Goal: Task Accomplishment & Management: Manage account settings

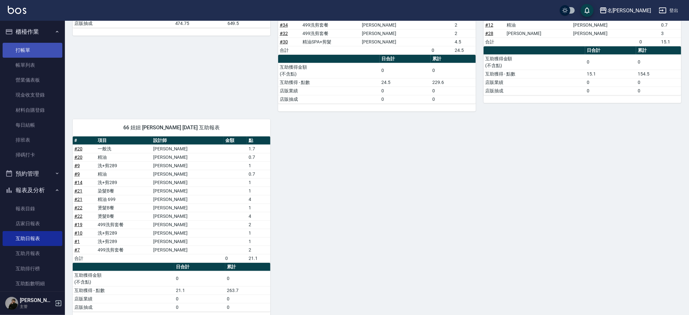
click at [35, 52] on link "打帳單" at bounding box center [33, 50] width 60 height 15
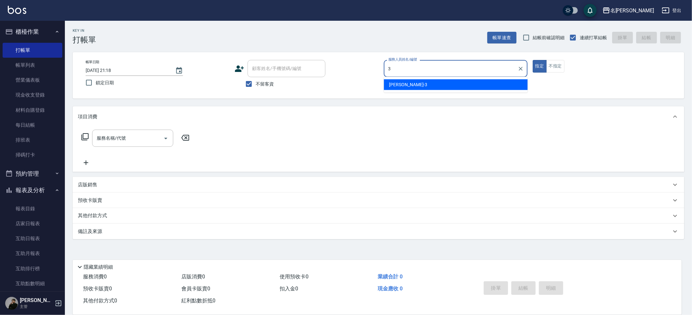
type input "Mina-3"
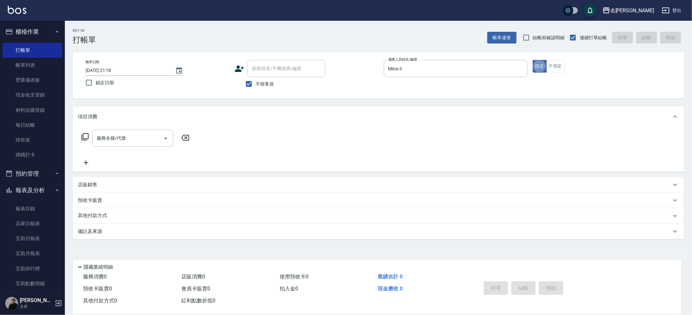
type button "true"
type input "499洗剪套餐(2499)"
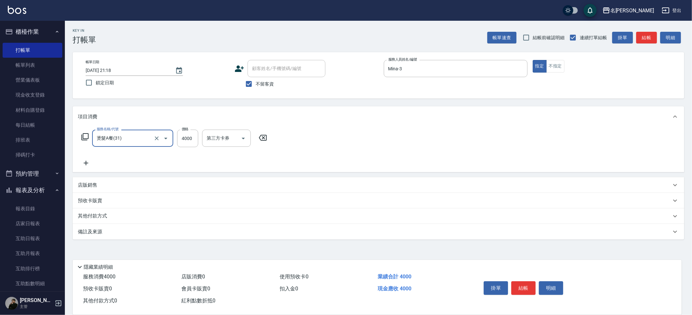
type input "燙髮A餐(31)"
click at [159, 141] on icon "Clear" at bounding box center [157, 138] width 6 height 6
type input "燙髮A餐(31)"
click at [183, 139] on input "4000" at bounding box center [187, 139] width 21 height 18
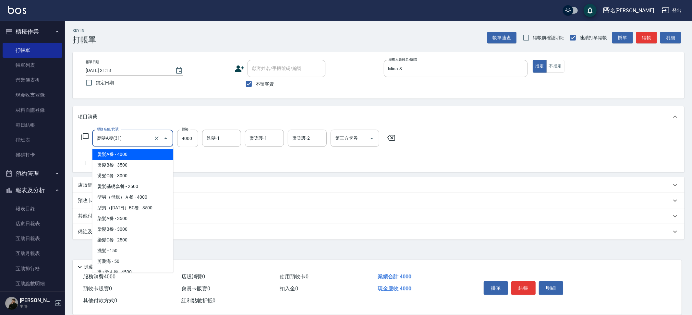
click at [110, 142] on input "燙髮A餐(31)" at bounding box center [123, 138] width 57 height 11
click at [161, 139] on button "Close" at bounding box center [166, 138] width 10 height 10
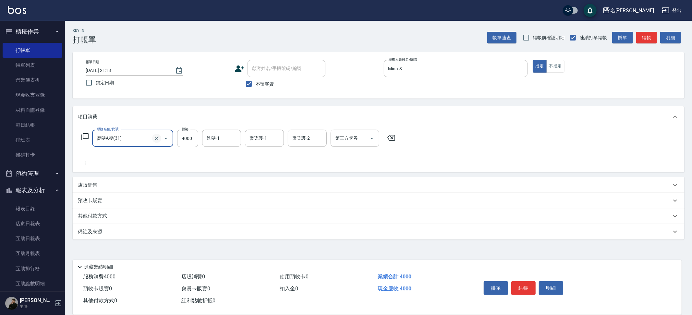
click at [160, 139] on icon "Clear" at bounding box center [157, 138] width 6 height 6
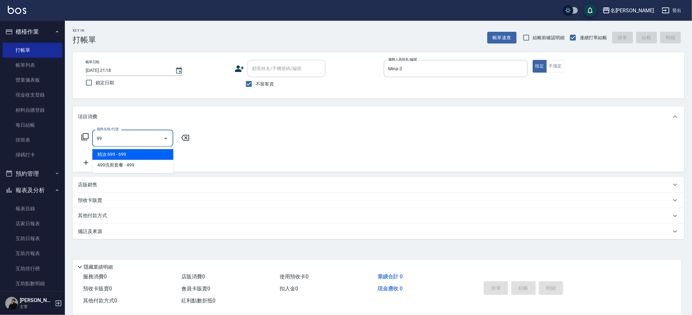
type input "9"
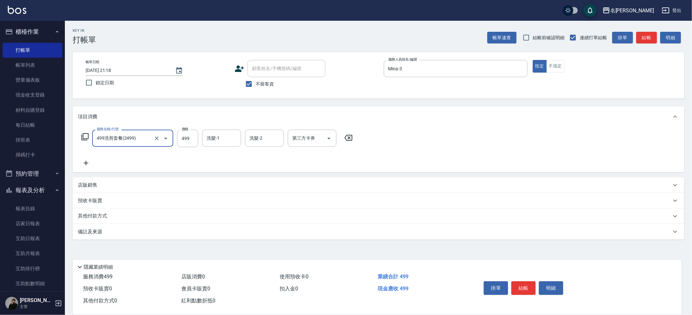
type input "499洗剪套餐(2499)"
type input "妞妞-66"
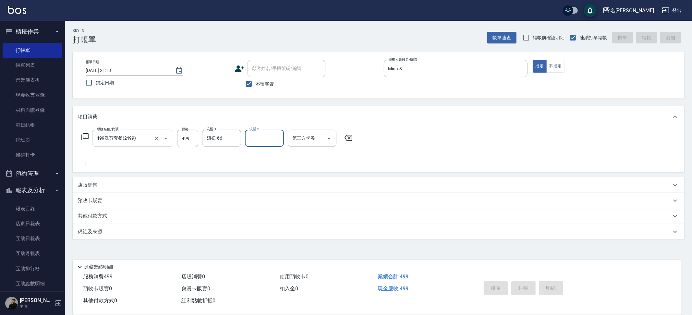
type input "[DATE] 21:23"
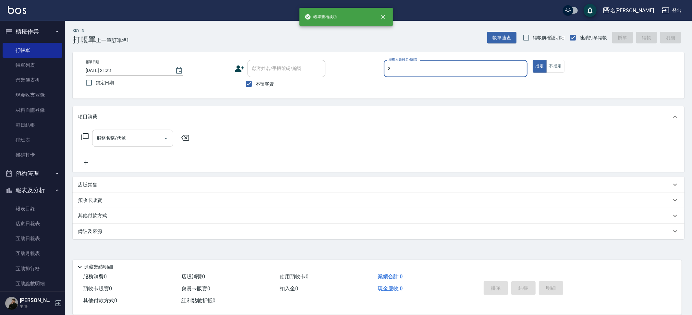
type input "Mina-3"
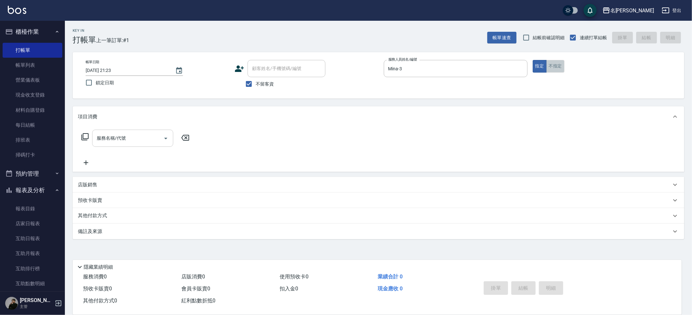
click at [560, 67] on button "不指定" at bounding box center [556, 66] width 18 height 13
type button "false"
type input "剪髮200(2200)"
type input "Mina-3"
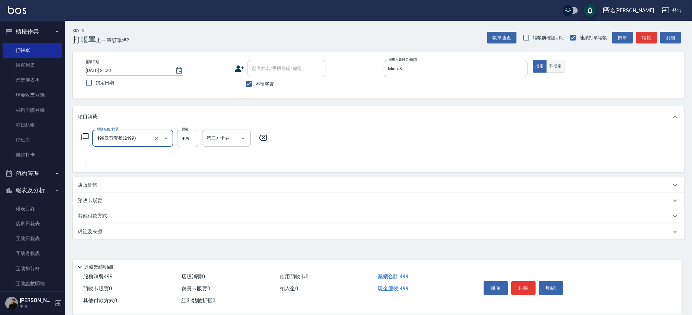
type input "499洗剪套餐(2499)"
type input "妞妞-66"
click at [86, 183] on p "店販銷售" at bounding box center [87, 185] width 19 height 7
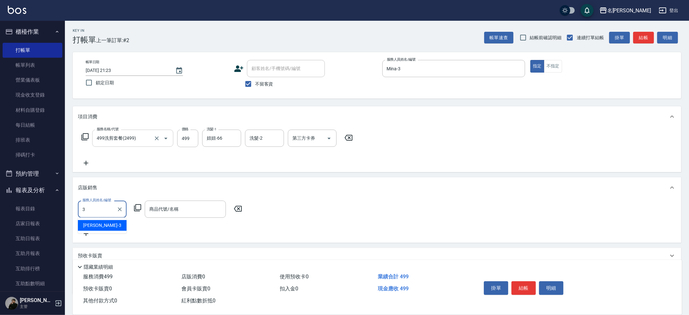
type input "Mina-3"
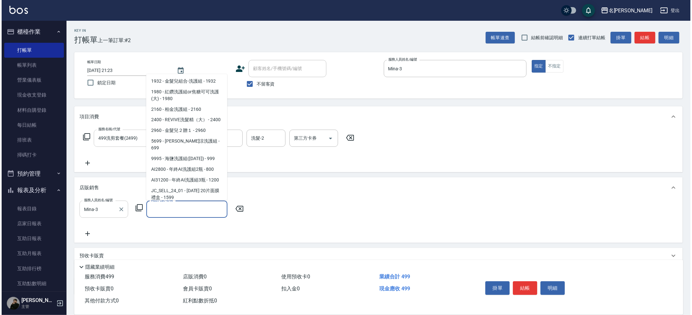
scroll to position [494, 0]
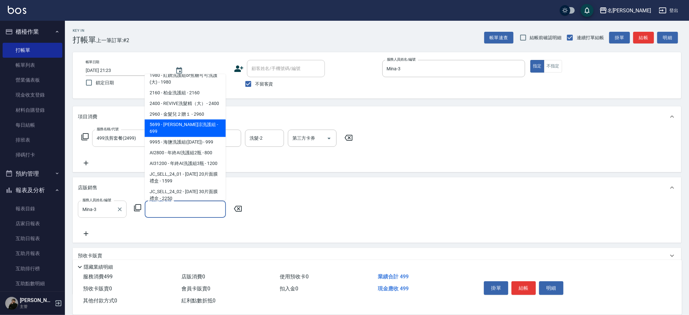
type input "[PERSON_NAME]涼洗護組"
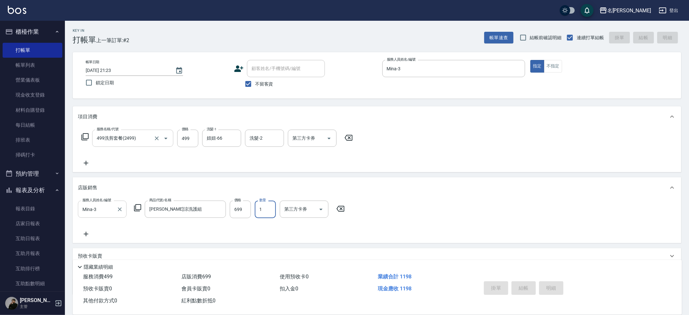
type input "[DATE] 21:24"
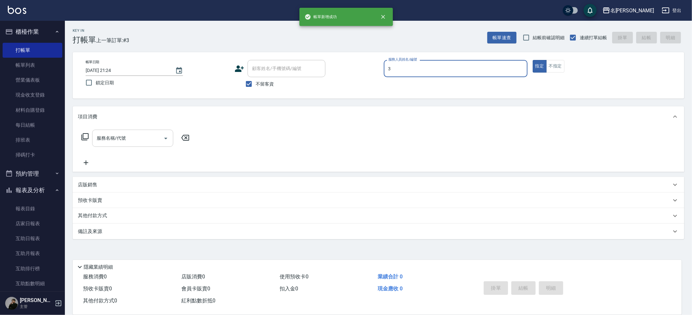
type input "Mina-3"
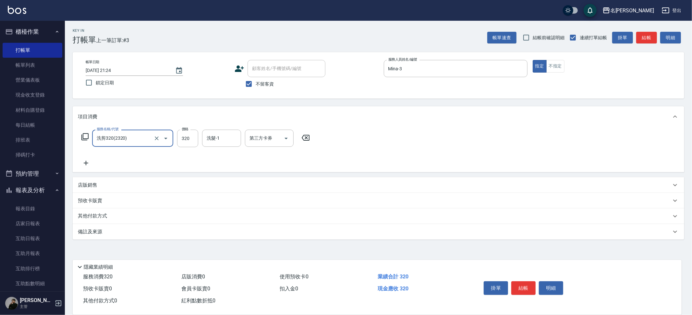
type input "洗剪320(2320)"
type input "Nini-23"
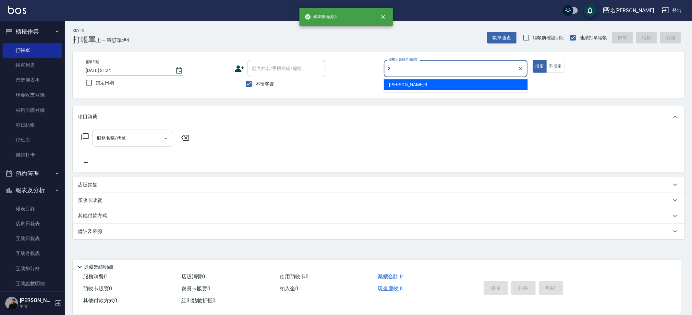
type input "Mina-3"
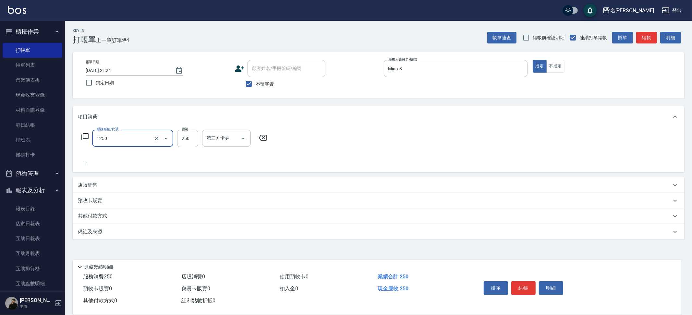
type input "一般洗(1250)"
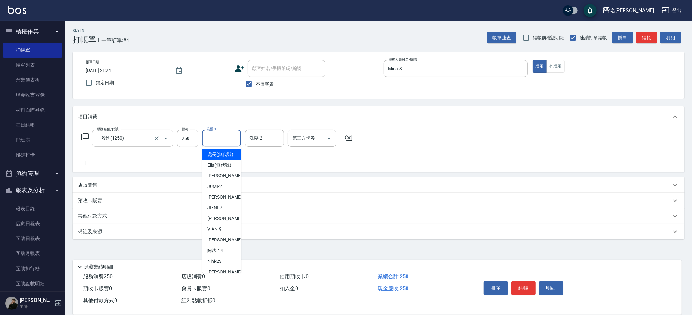
click at [226, 139] on input "洗髮-1" at bounding box center [221, 138] width 33 height 11
type input "Nini-23"
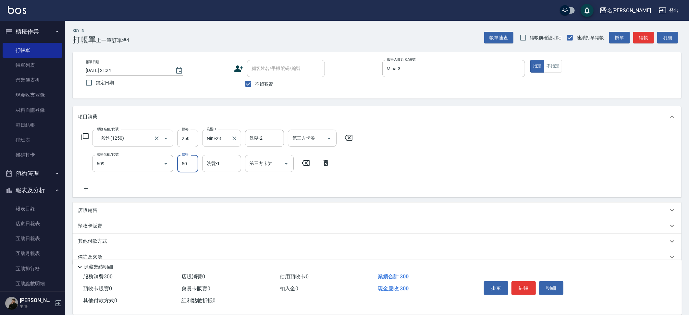
type input "精油(609)"
type input "Nini-23"
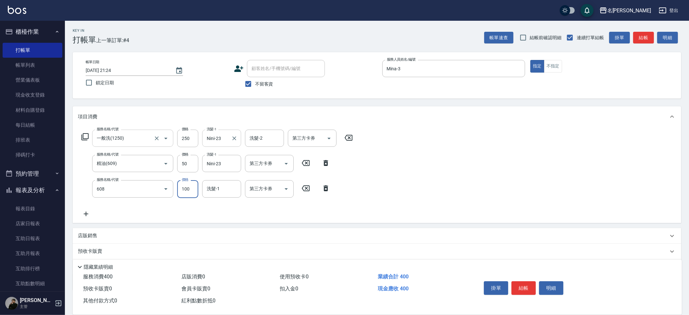
type input "精油(長)(608)"
type input "Nini-23"
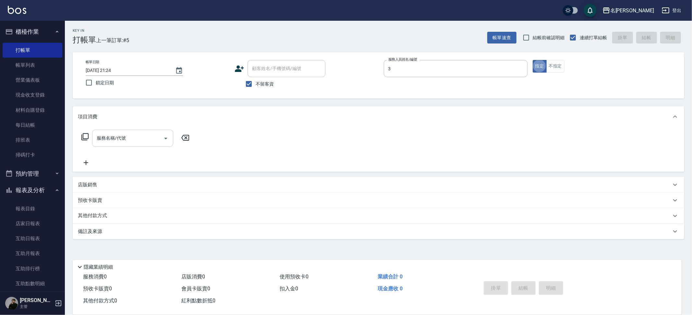
type input "Mina-3"
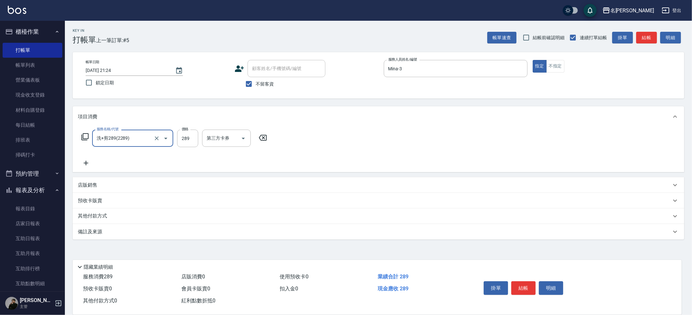
type input "洗+剪289(2289)"
type input "Nini-23"
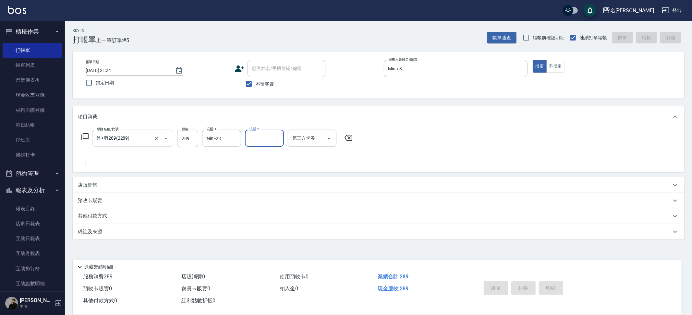
type input "[DATE] 21:25"
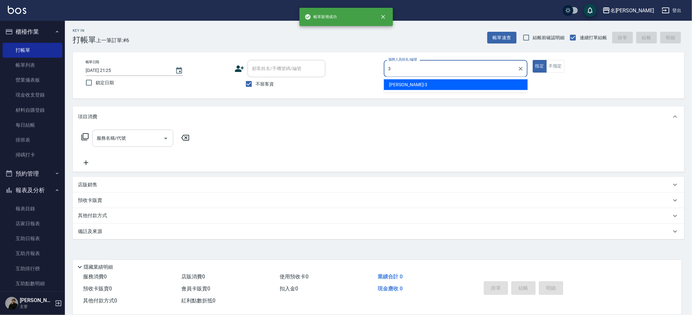
type input "Mina-3"
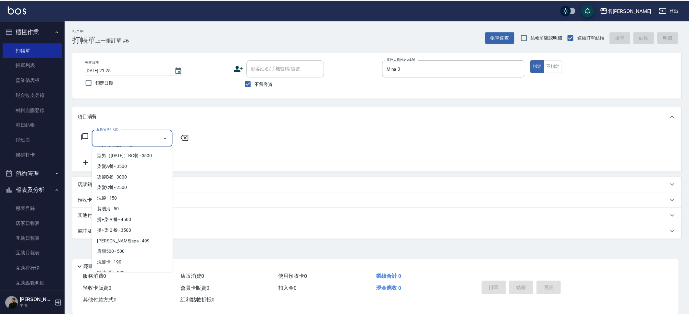
scroll to position [73, 0]
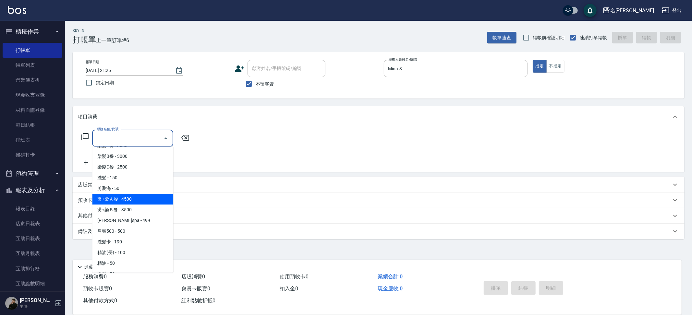
type input "燙+染Ａ餐(341)"
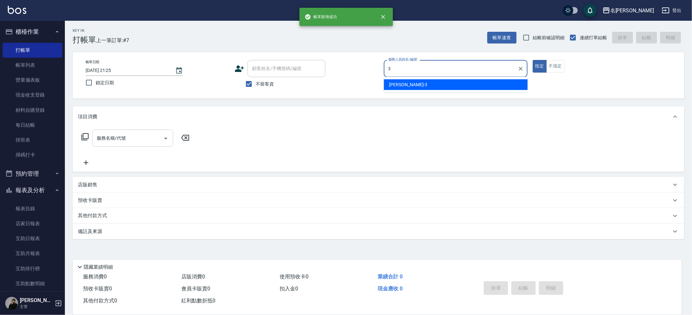
type input "Mina-3"
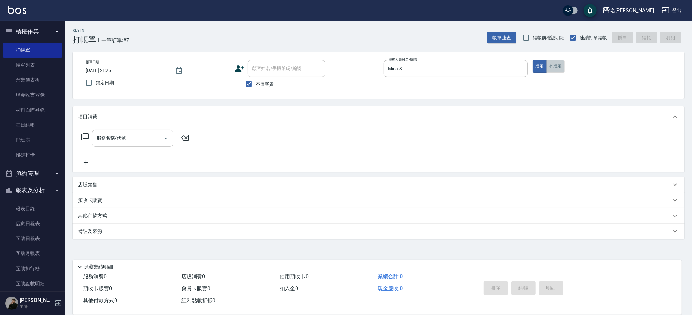
click at [551, 67] on button "不指定" at bounding box center [556, 66] width 18 height 13
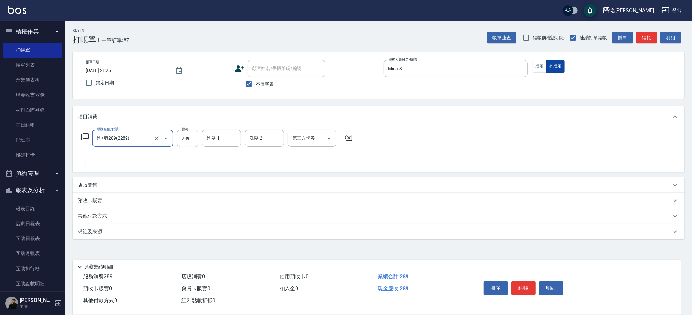
type input "洗+剪289(2289)"
type input "Nini-23"
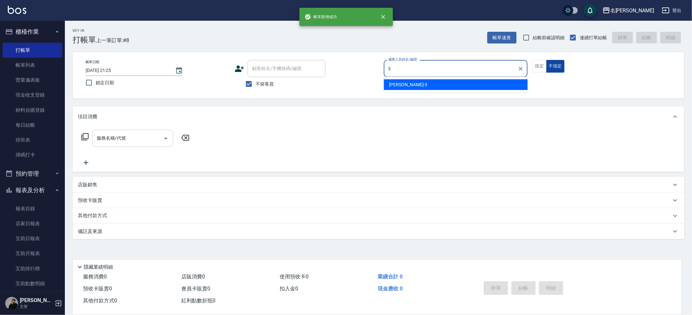
type input "Mina-3"
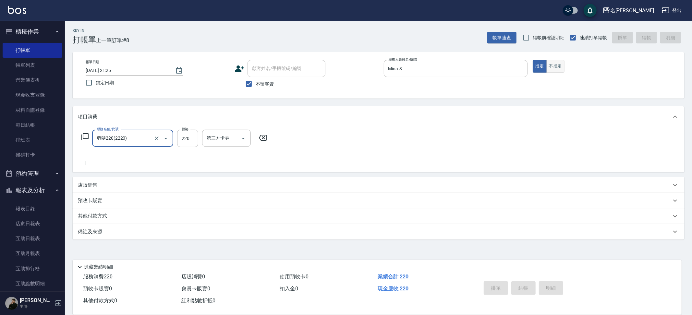
type input "剪髮220(2220)"
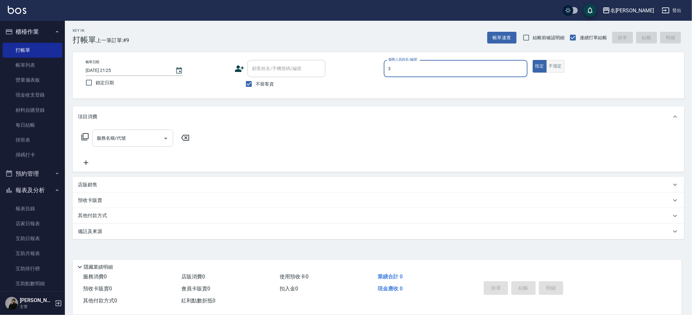
type input "Mina-3"
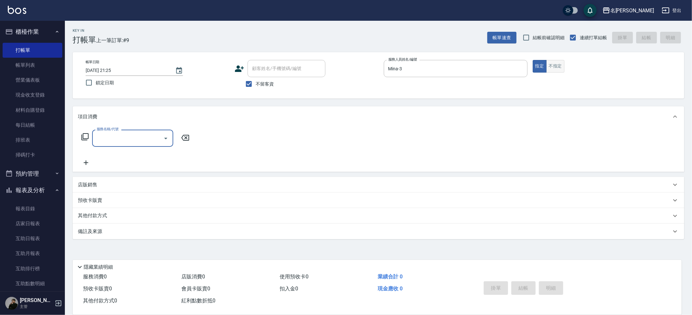
click at [552, 67] on button "不指定" at bounding box center [556, 66] width 18 height 13
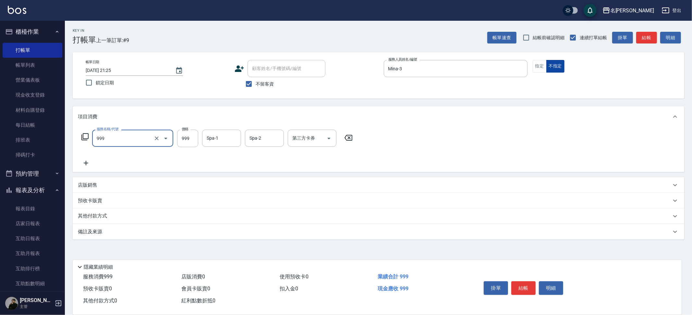
type input "精油SPA+剪髮(999)"
type input "Nini-23"
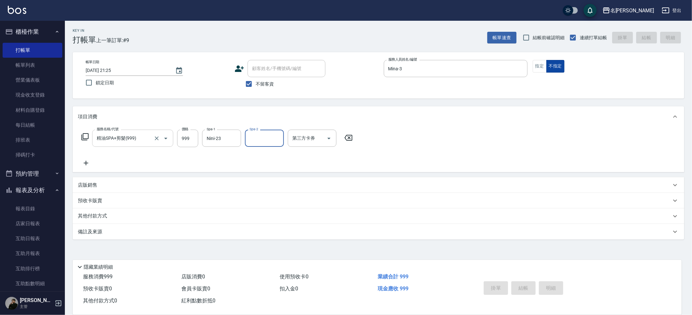
type input "[DATE] 21:26"
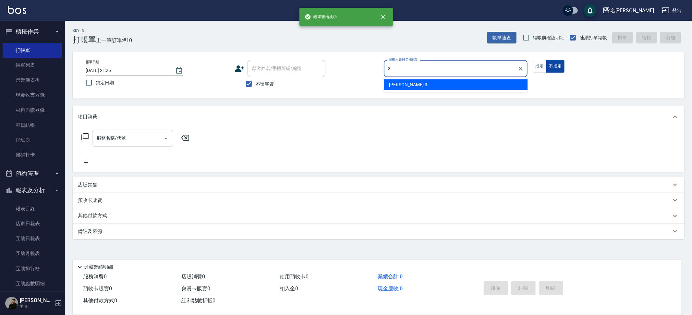
type input "Mina-3"
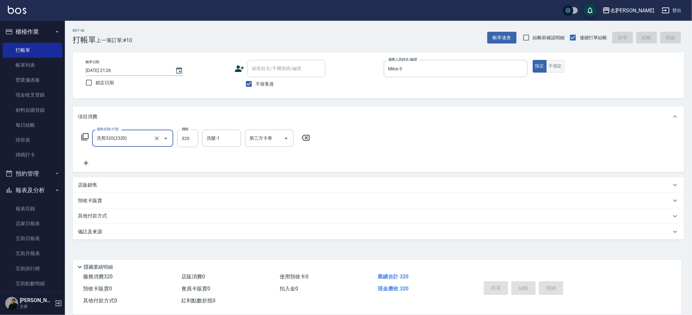
type input "洗剪320(2320)"
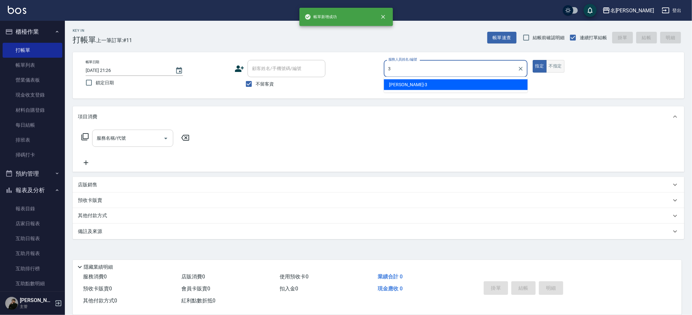
type input "Mina-3"
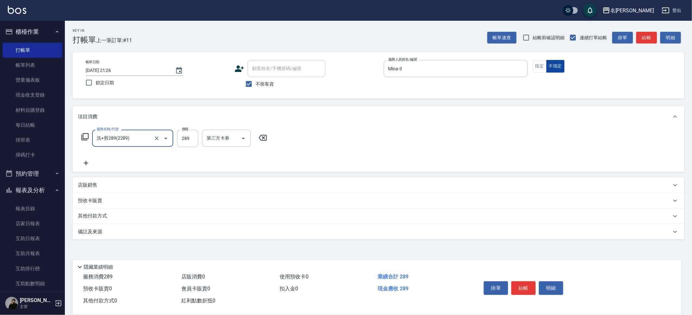
type input "洗+剪289(2289)"
type input "妞妞-66"
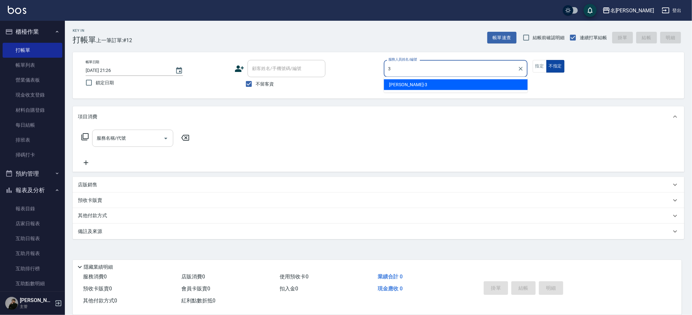
type input "Mina-3"
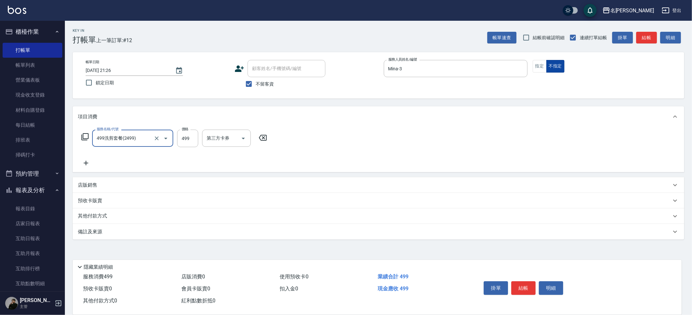
type input "499洗剪套餐(2499)"
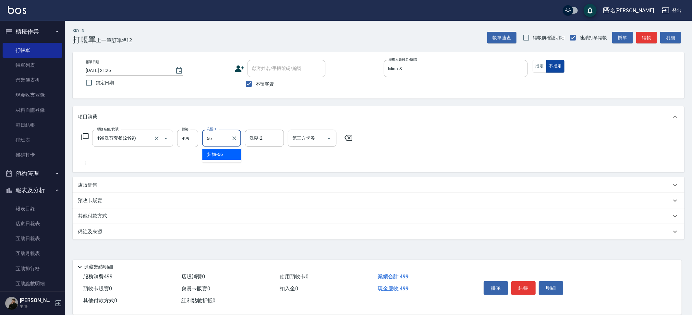
type input "妞妞-66"
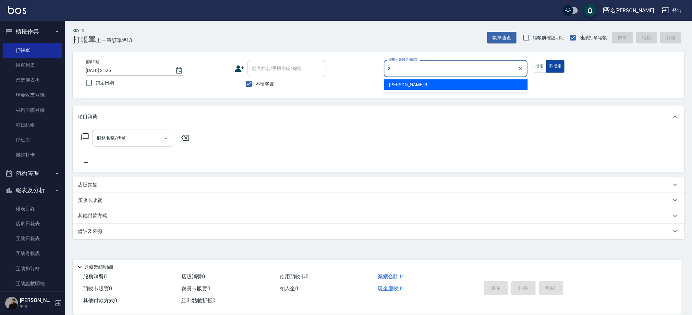
type input "Mina-3"
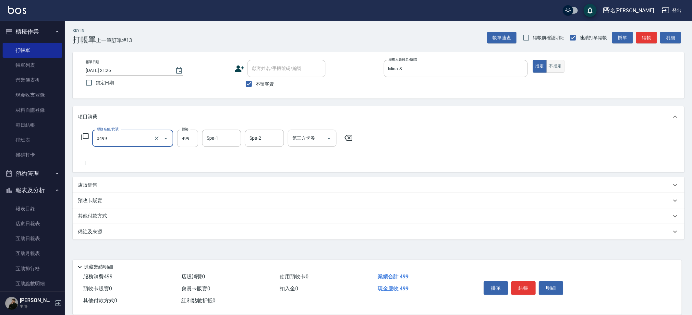
type input "[PERSON_NAME]spa(0499)"
type input "Nini-23"
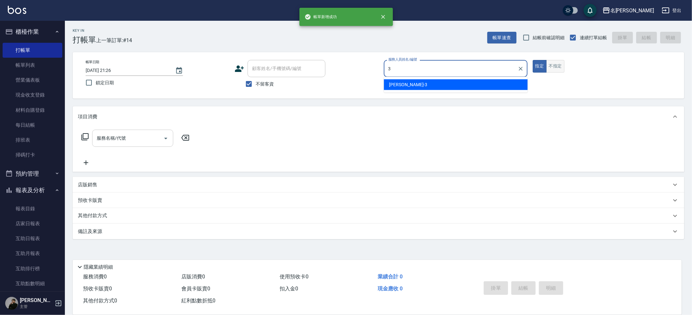
type input "Mina-3"
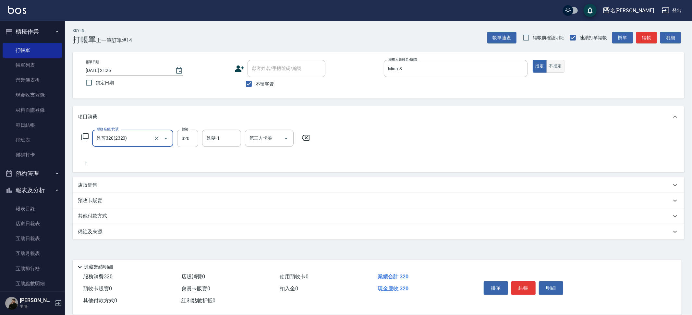
type input "洗剪320(2320)"
type input "妞妞-66"
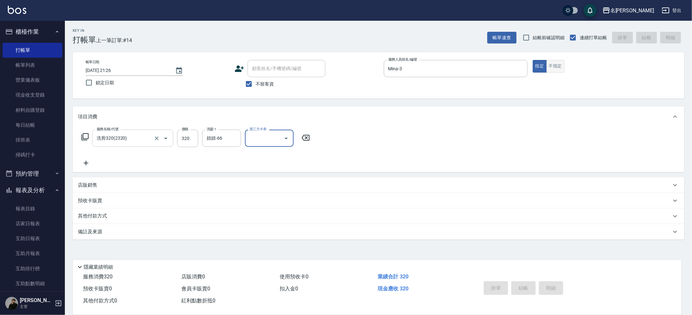
type input "[DATE] 21:27"
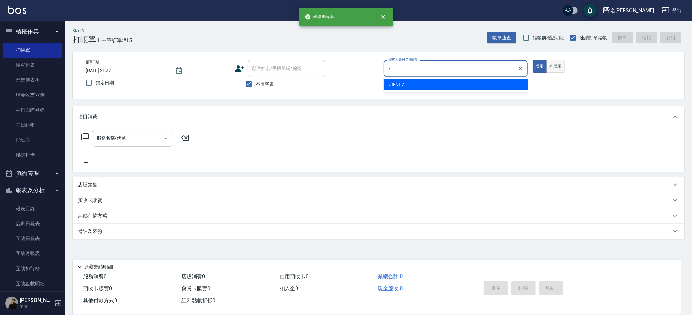
type input "JIENI-7"
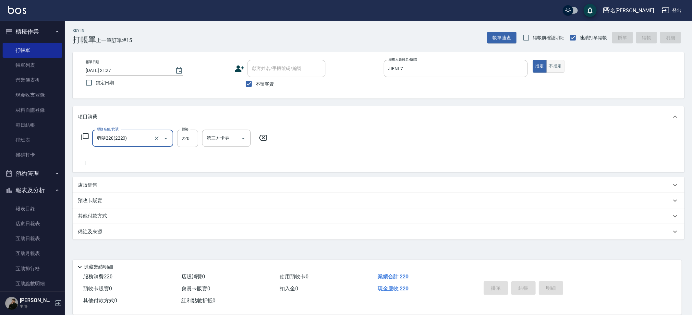
type input "剪髮220(2220)"
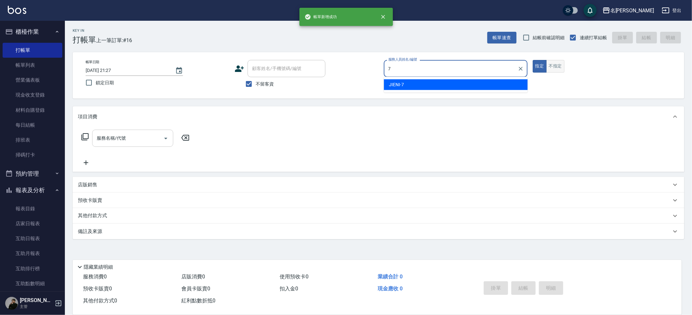
type input "JIENI-7"
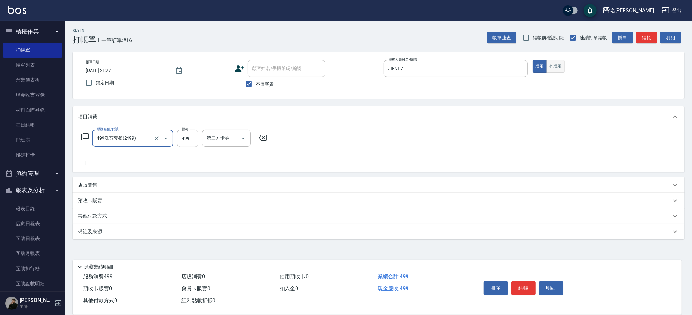
type input "499洗剪套餐(2499)"
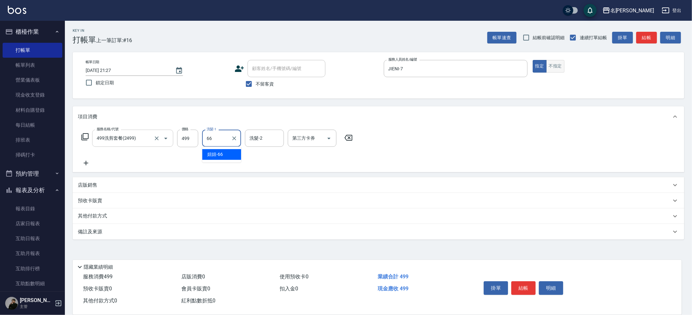
type input "妞妞-66"
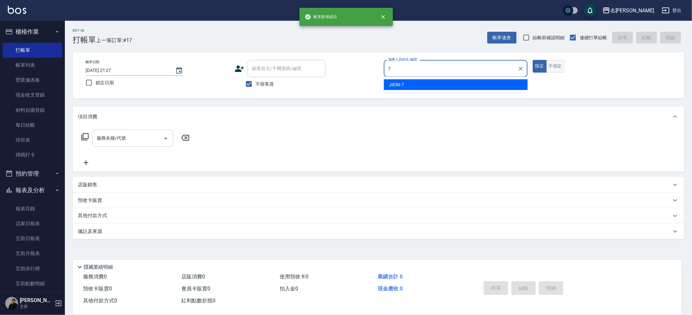
type input "JIENI-7"
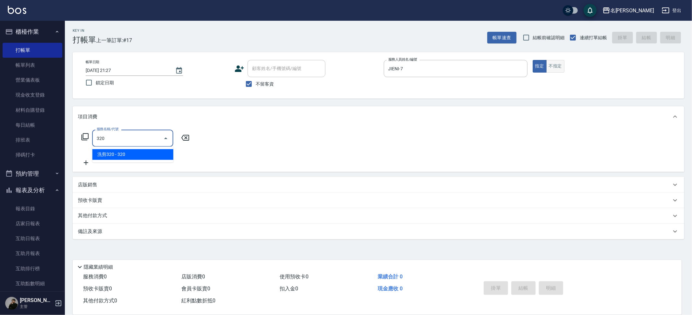
type input "洗剪320(2320)"
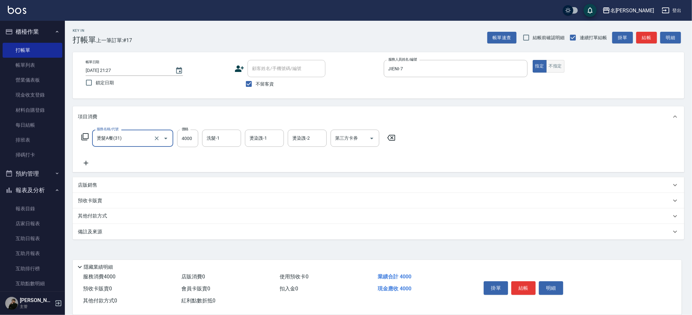
type input "燙髮A餐(31)"
type input "499"
click at [161, 139] on button "Open" at bounding box center [166, 138] width 10 height 10
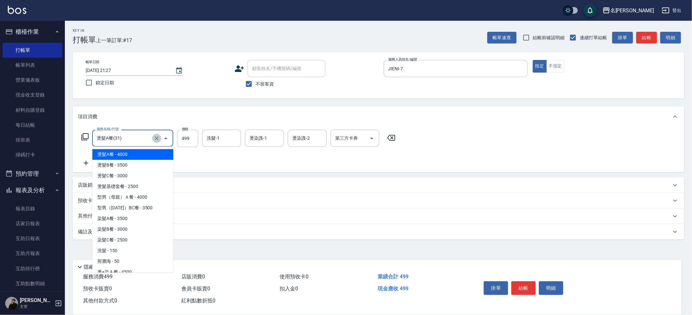
click at [158, 140] on icon "Clear" at bounding box center [157, 138] width 6 height 6
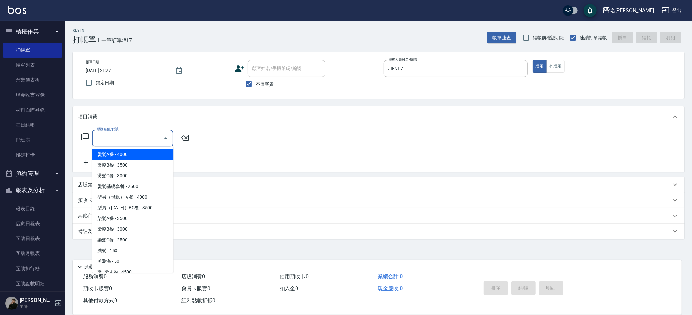
type input "9"
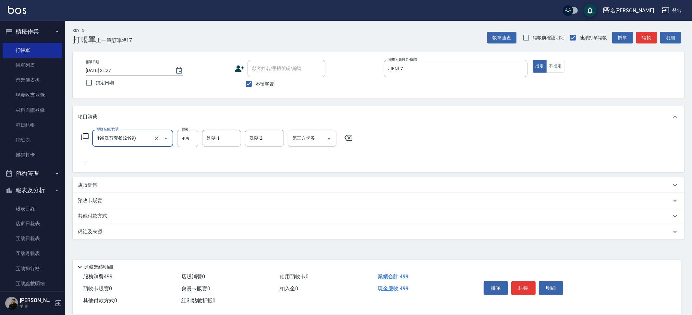
type input "499洗剪套餐(2499)"
type input "Nini-23"
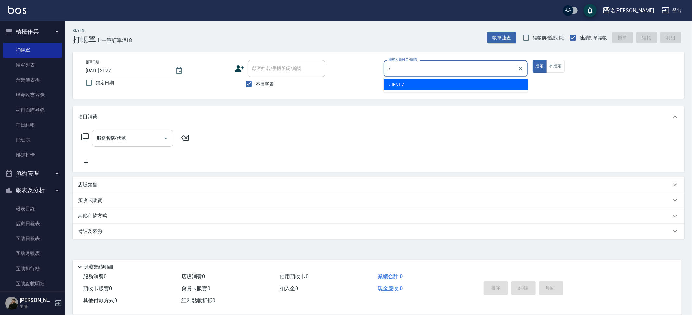
type input "JIENI-7"
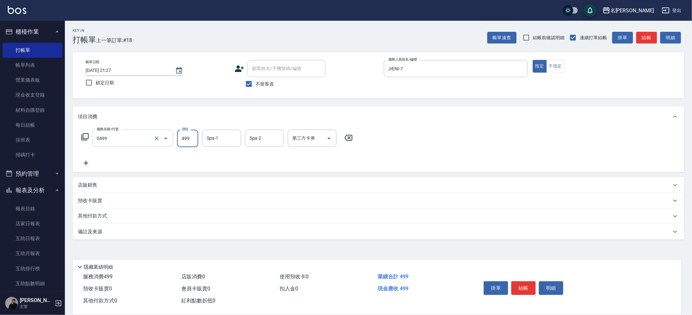
type input "[PERSON_NAME]spa(0499)"
type input "Nini-23"
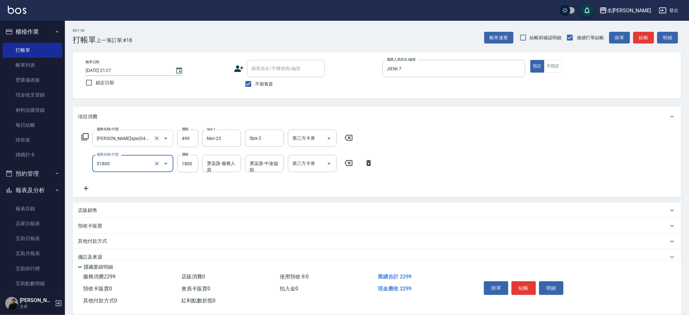
type input "鏡面護髮(51800)"
type input "2000"
type input "Nini-23"
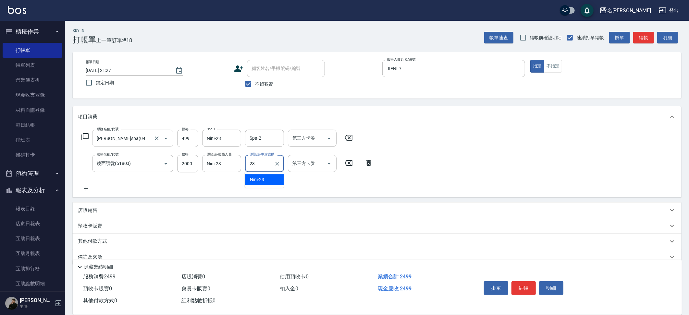
type input "Nini-23"
click at [258, 159] on input "Nini-23" at bounding box center [259, 163] width 23 height 11
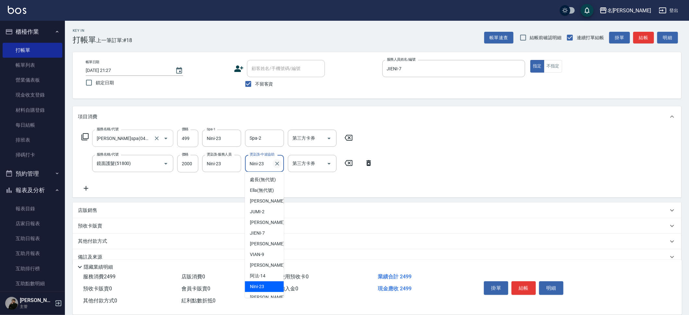
click at [280, 166] on icon "Clear" at bounding box center [277, 164] width 6 height 6
click at [130, 138] on input "[PERSON_NAME]spa(0499)" at bounding box center [123, 138] width 57 height 11
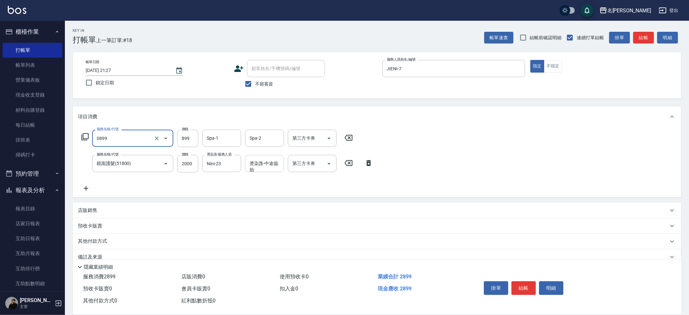
type input "REVIVRE(0899)"
click at [127, 138] on input "REVIVRE(0899)" at bounding box center [123, 138] width 57 height 11
type input "[PERSON_NAME]SPA+剪髮(899)"
click at [220, 136] on input "Spa-1" at bounding box center [221, 138] width 33 height 11
type input "Nini-23"
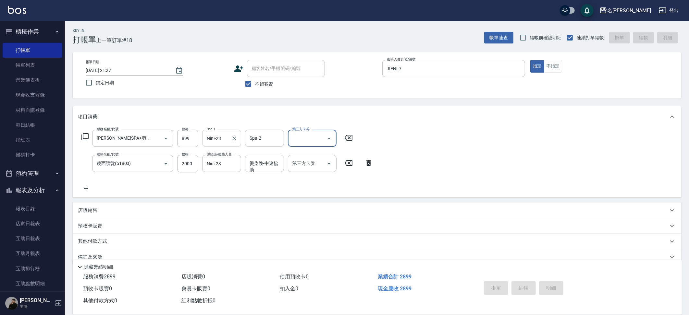
type input "[DATE] 21:28"
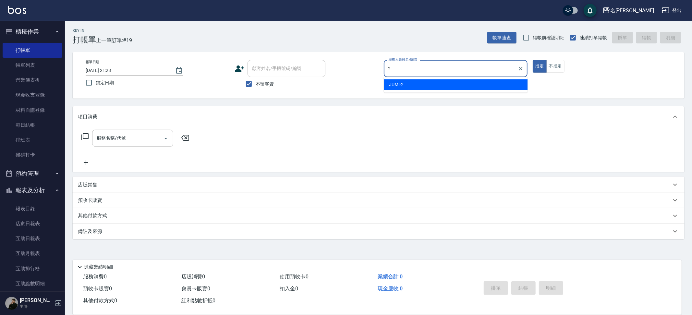
type input "JUMI-2"
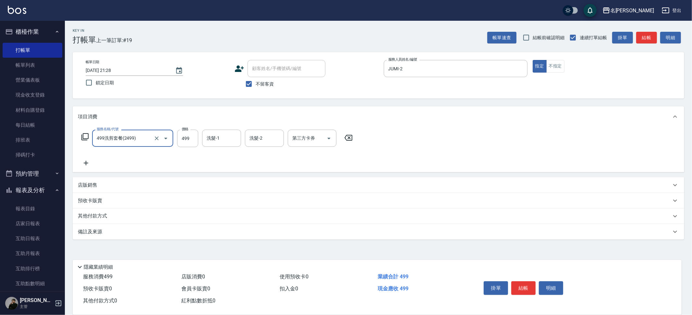
type input "499洗剪套餐(2499)"
type input "500"
type input "妞妞-66"
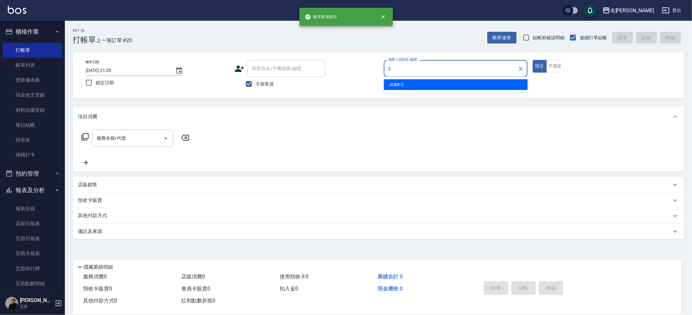
type input "JUMI-2"
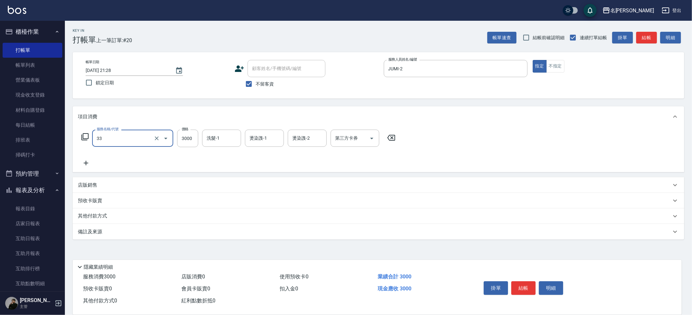
type input "燙髮C餐(33)"
type input "妞妞-66"
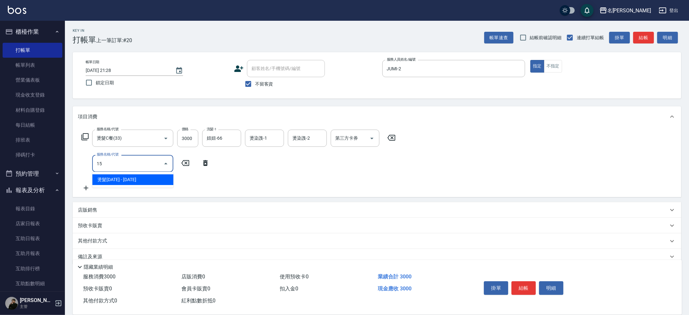
type input "1"
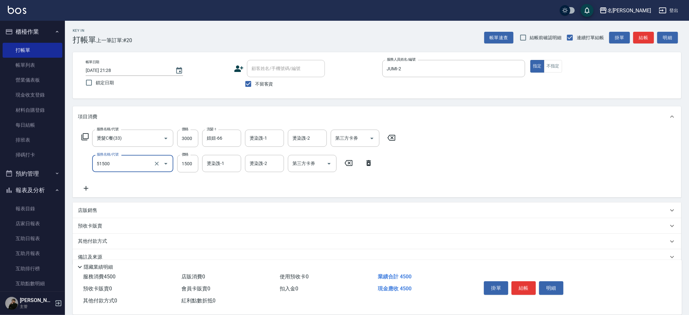
type input "鉑金護髮(51500)"
type input "妞妞-66"
click at [250, 139] on input "燙染謢-1" at bounding box center [264, 138] width 33 height 11
type input "妞妞-66"
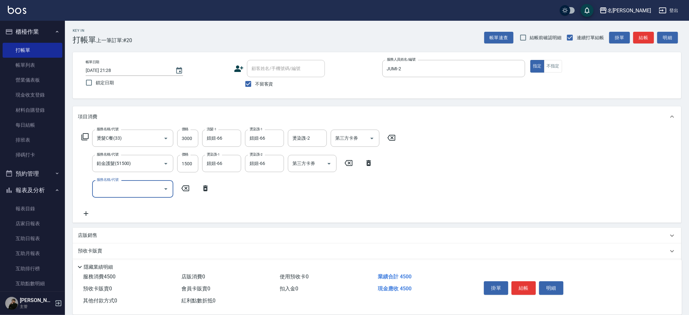
click at [82, 234] on p "店販銷售" at bounding box center [87, 235] width 19 height 7
type input "3"
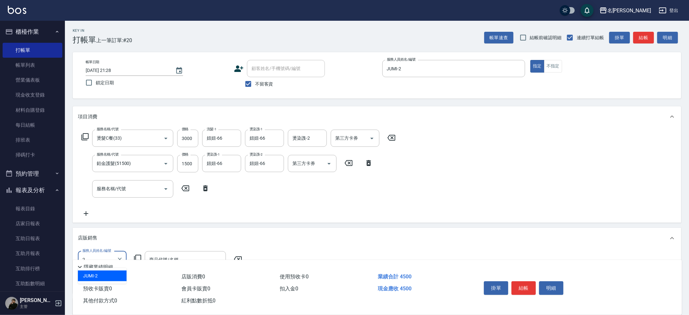
type input "JUMI-2"
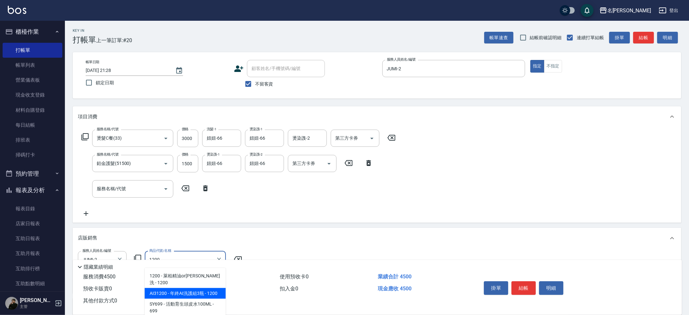
type input "年終AI洗護組3瓶"
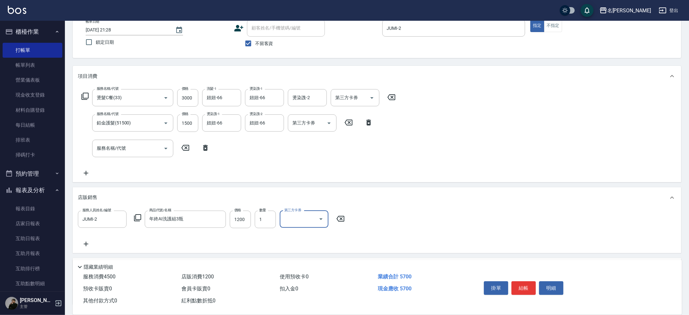
scroll to position [40, 0]
click at [299, 101] on input "燙染謢-2" at bounding box center [307, 97] width 33 height 11
type input "妞妞-66"
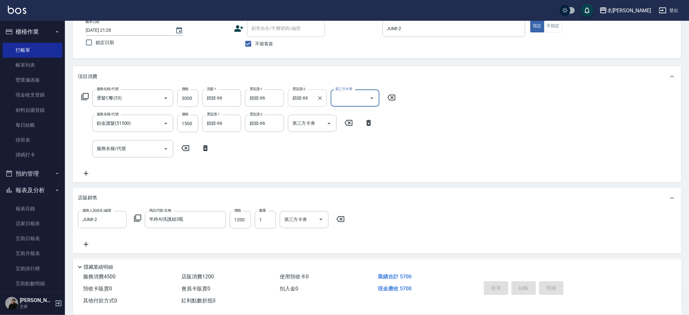
type input "[DATE] 21:29"
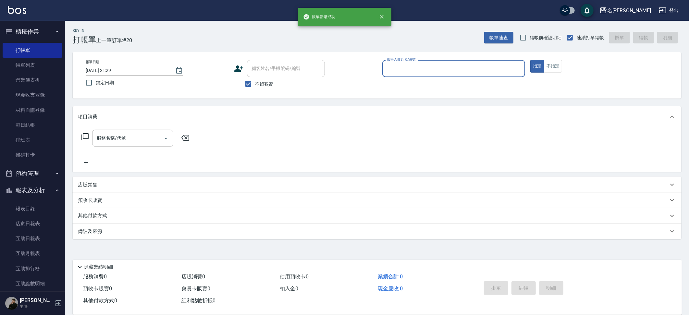
scroll to position [0, 0]
type input "JUMI-2"
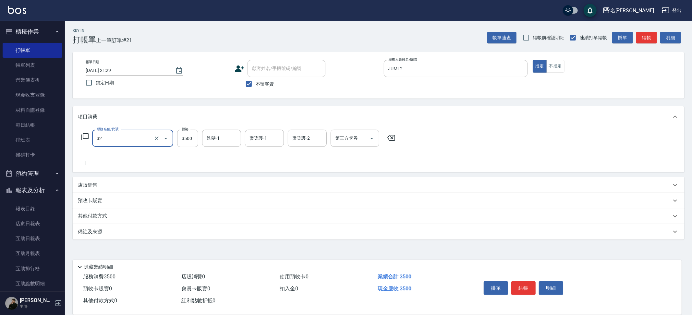
type input "燙髮B餐(32)"
type input "妞妞-66"
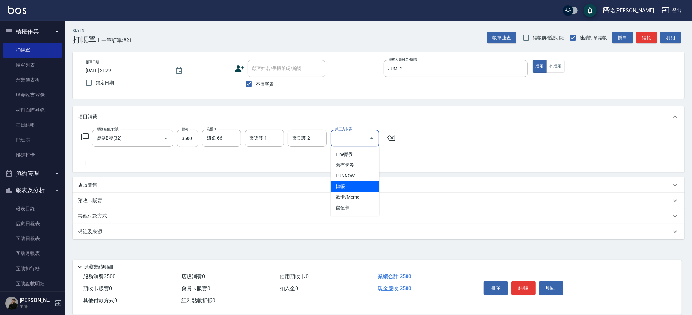
type input "轉帳"
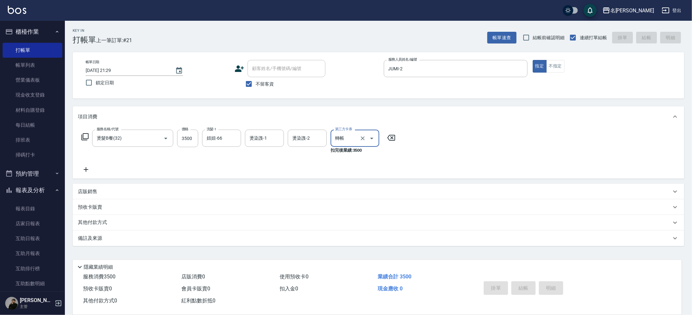
type input "[DATE] 21:30"
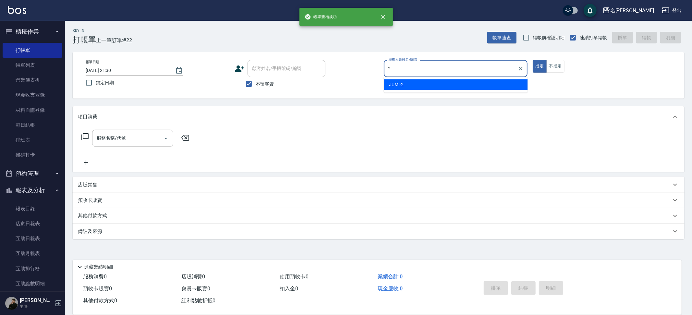
type input "JUMI-2"
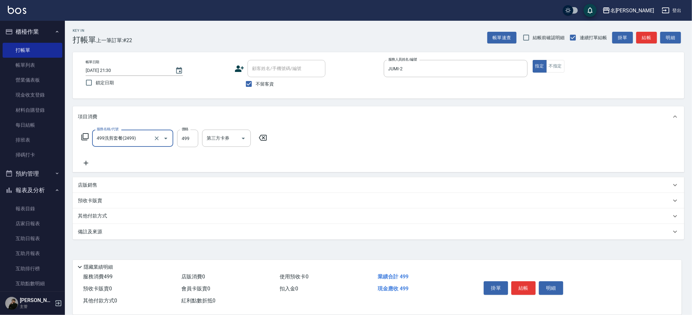
type input "499洗剪套餐(2499)"
type input "500"
type input "妞妞-66"
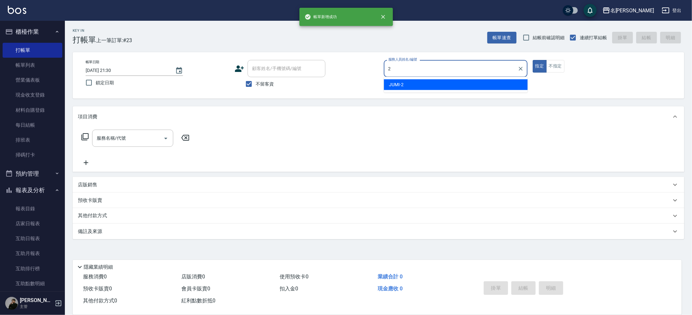
type input "JUMI-2"
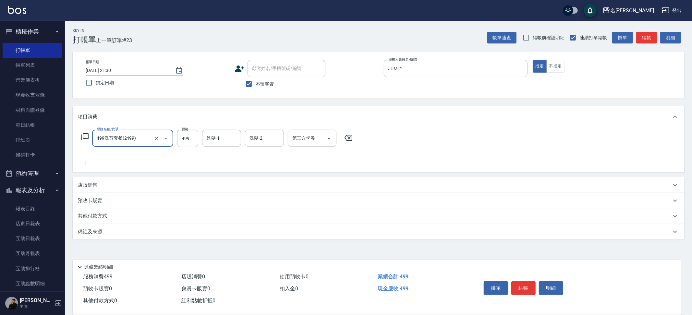
type input "499洗剪套餐(2499)"
click at [196, 137] on input "499" at bounding box center [187, 139] width 21 height 18
type input "500"
type input "妞妞-66"
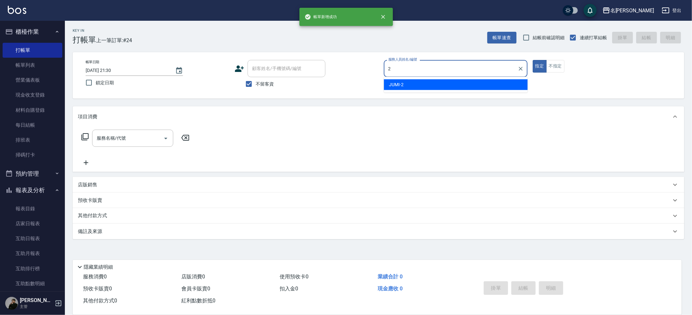
type input "JUMI-2"
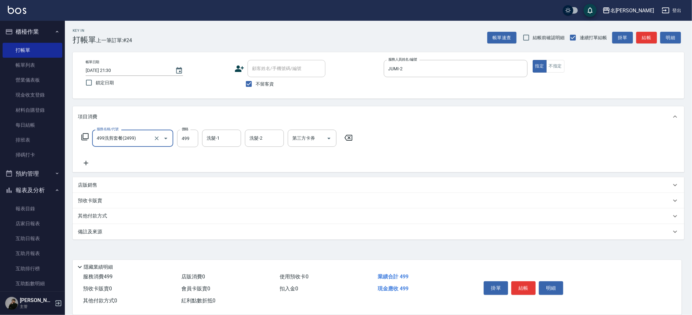
type input "499洗剪套餐(2499)"
type input "500"
type input "妞妞-66"
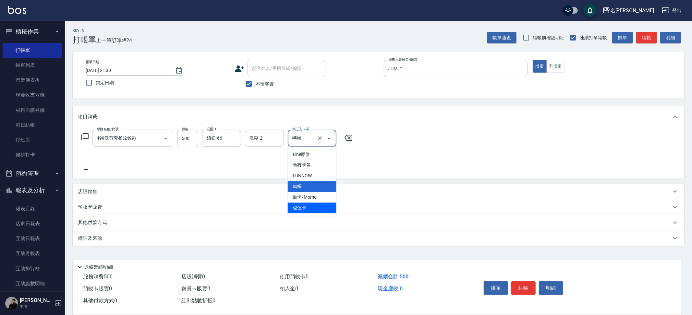
type input "儲值卡"
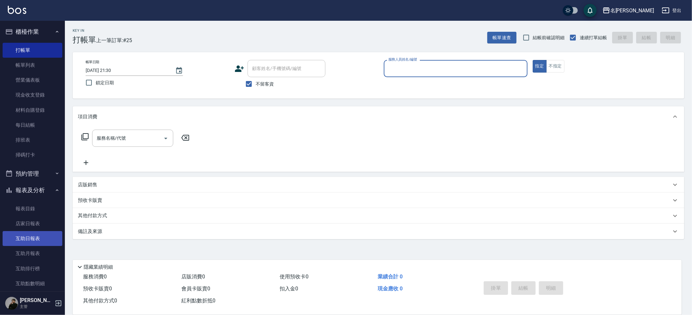
click at [37, 235] on link "互助日報表" at bounding box center [33, 238] width 60 height 15
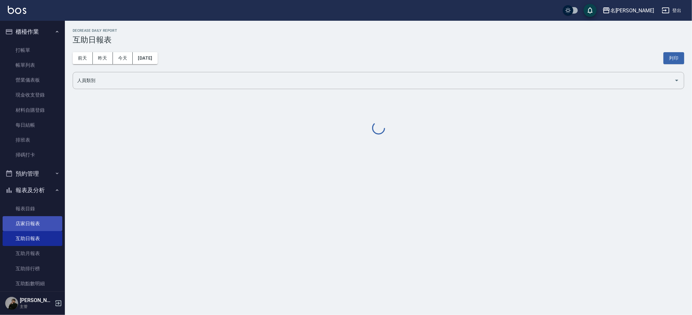
click at [37, 224] on link "店家日報表" at bounding box center [33, 223] width 60 height 15
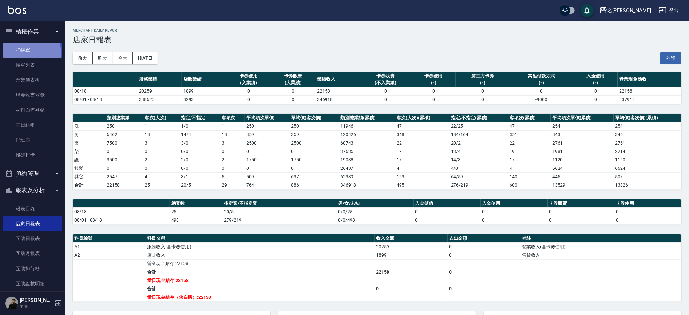
click at [28, 53] on link "打帳單" at bounding box center [33, 50] width 60 height 15
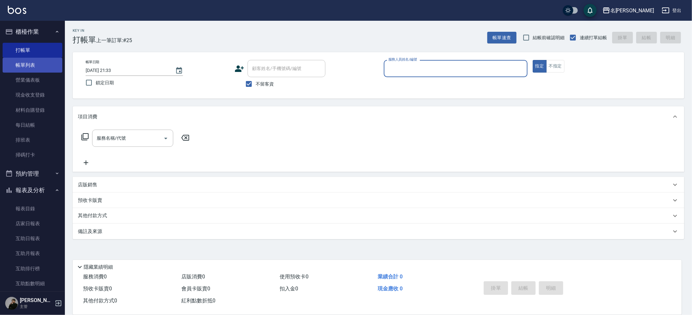
click at [31, 61] on link "帳單列表" at bounding box center [33, 65] width 60 height 15
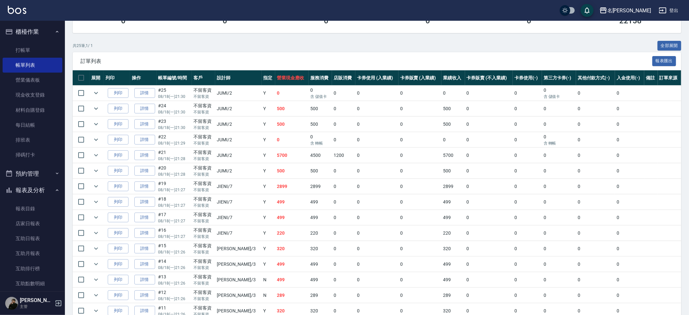
scroll to position [117, 0]
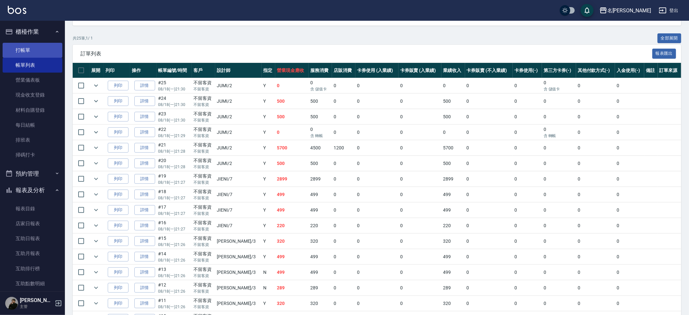
click at [30, 47] on link "打帳單" at bounding box center [33, 50] width 60 height 15
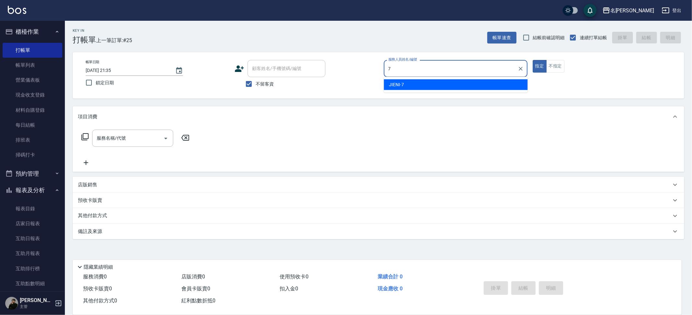
type input "JIENI-7"
type button "true"
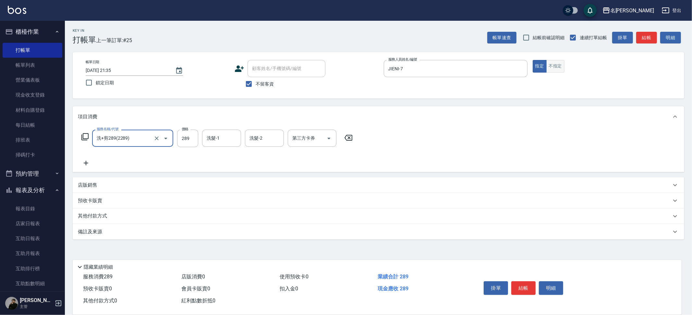
type input "洗+剪289(2289)"
click at [560, 69] on button "不指定" at bounding box center [556, 66] width 18 height 13
type button "false"
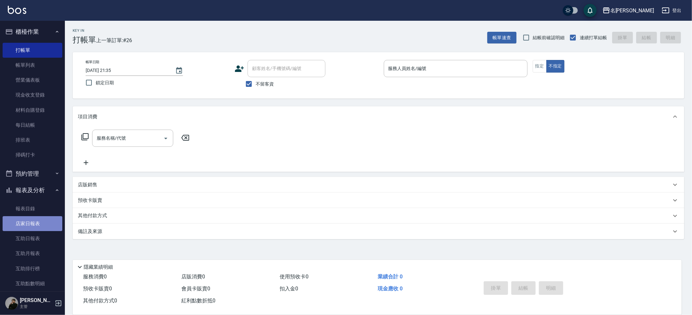
click at [43, 224] on link "店家日報表" at bounding box center [33, 223] width 60 height 15
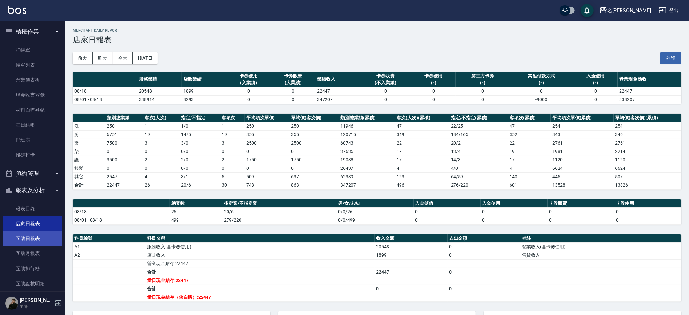
click at [38, 240] on link "互助日報表" at bounding box center [33, 238] width 60 height 15
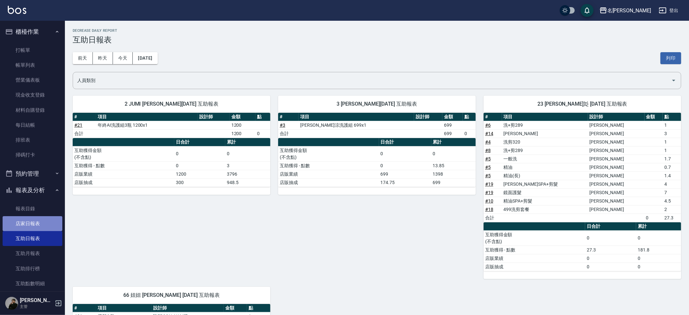
click at [38, 219] on link "店家日報表" at bounding box center [33, 223] width 60 height 15
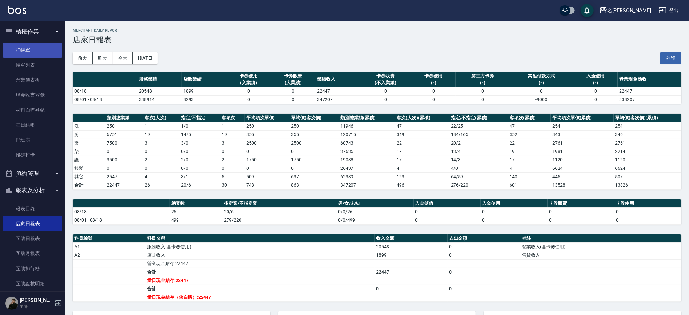
click at [28, 48] on link "打帳單" at bounding box center [33, 50] width 60 height 15
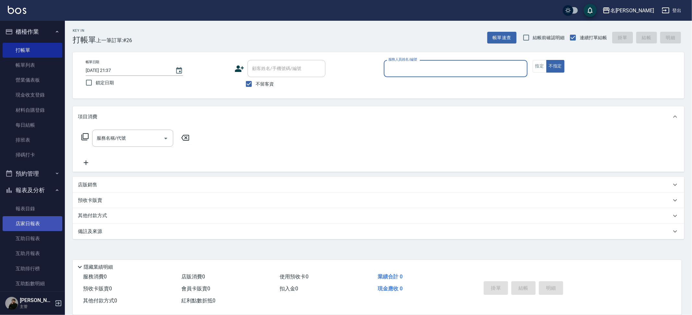
click at [38, 221] on link "店家日報表" at bounding box center [33, 223] width 60 height 15
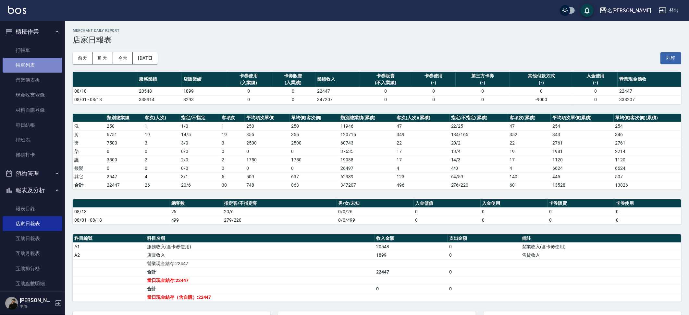
click at [38, 66] on link "帳單列表" at bounding box center [33, 65] width 60 height 15
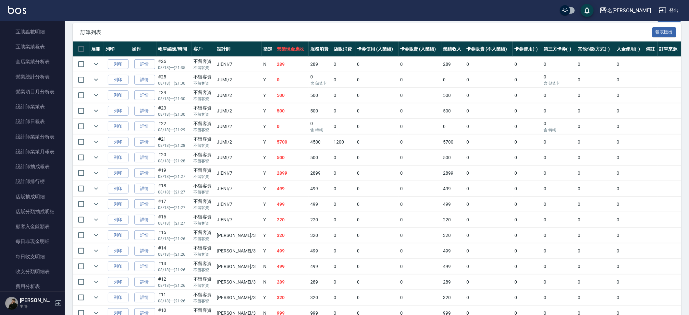
scroll to position [143, 0]
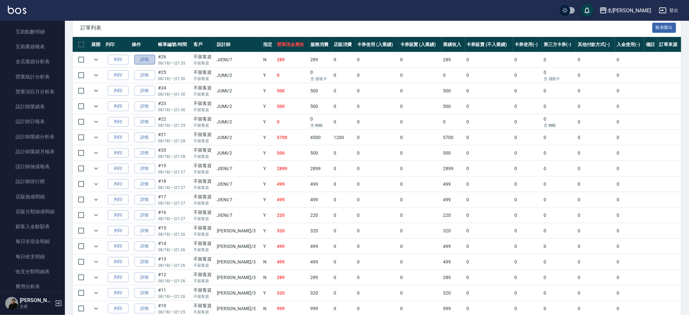
click at [147, 59] on link "詳情" at bounding box center [144, 60] width 21 height 10
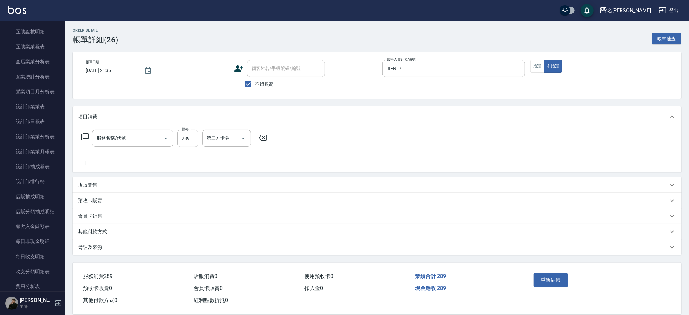
type input "[DATE] 21:35"
checkbox input "true"
type input "JIENI-7"
type input "洗+剪289(2289)"
click at [535, 61] on button "指定" at bounding box center [537, 66] width 14 height 13
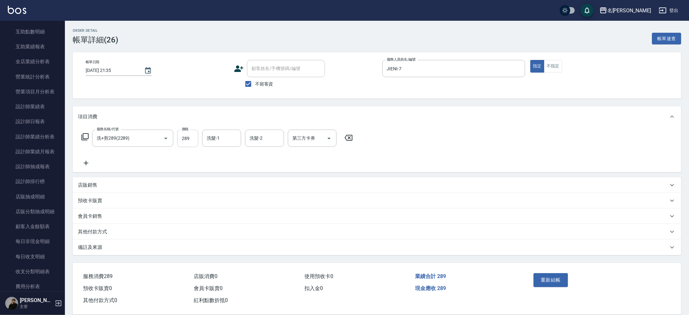
click at [190, 140] on input "289" at bounding box center [187, 139] width 21 height 18
type input "320"
click at [141, 142] on input "洗+剪289(2289)" at bounding box center [123, 138] width 57 height 11
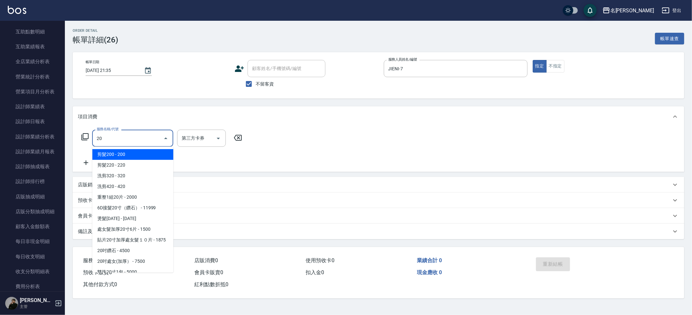
type input "2"
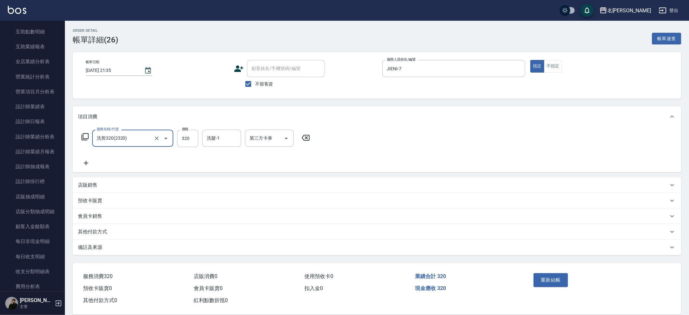
type input "洗剪320(2320)"
type input "0"
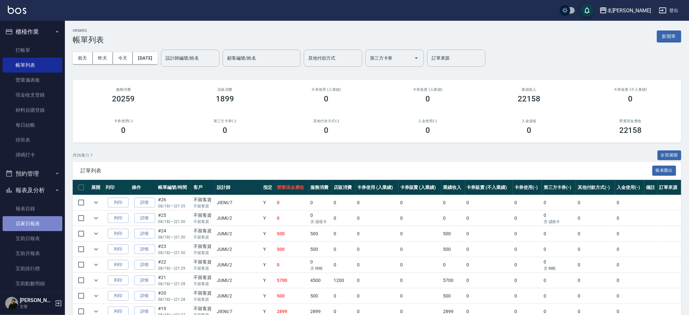
click at [33, 222] on link "店家日報表" at bounding box center [33, 223] width 60 height 15
